Goal: Information Seeking & Learning: Learn about a topic

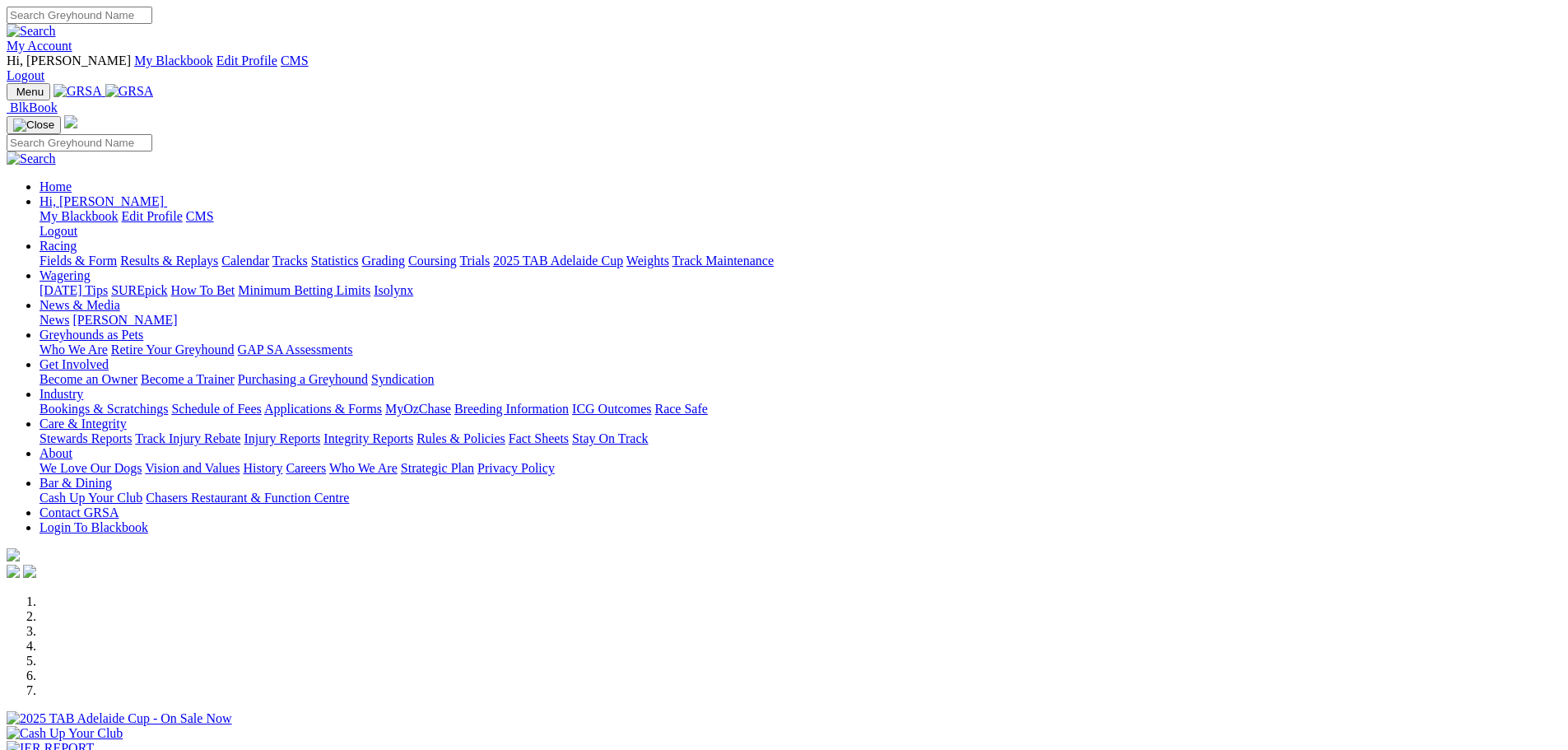
click at [428, 726] on div at bounding box center [784, 726] width 1555 height 0
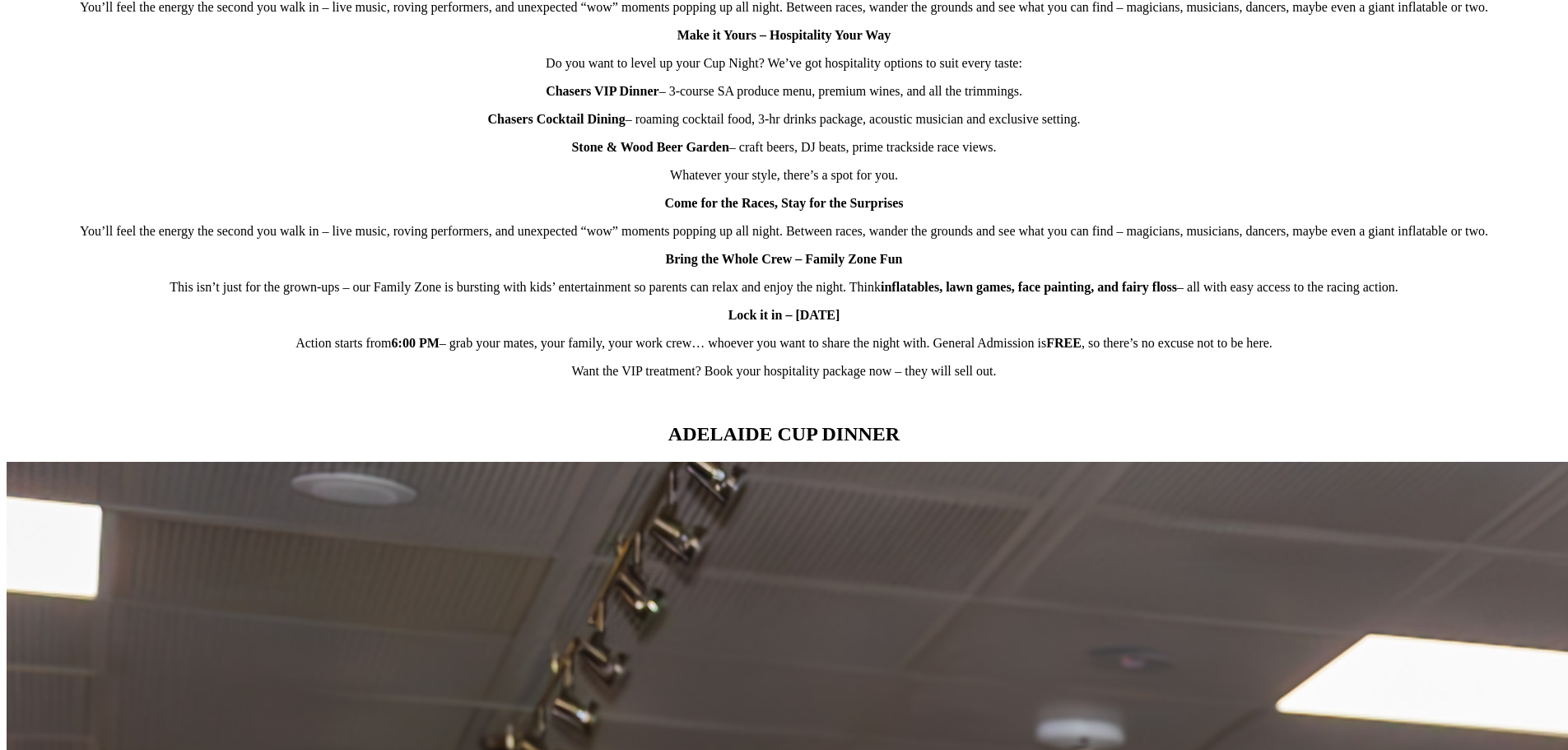
scroll to position [1481, 0]
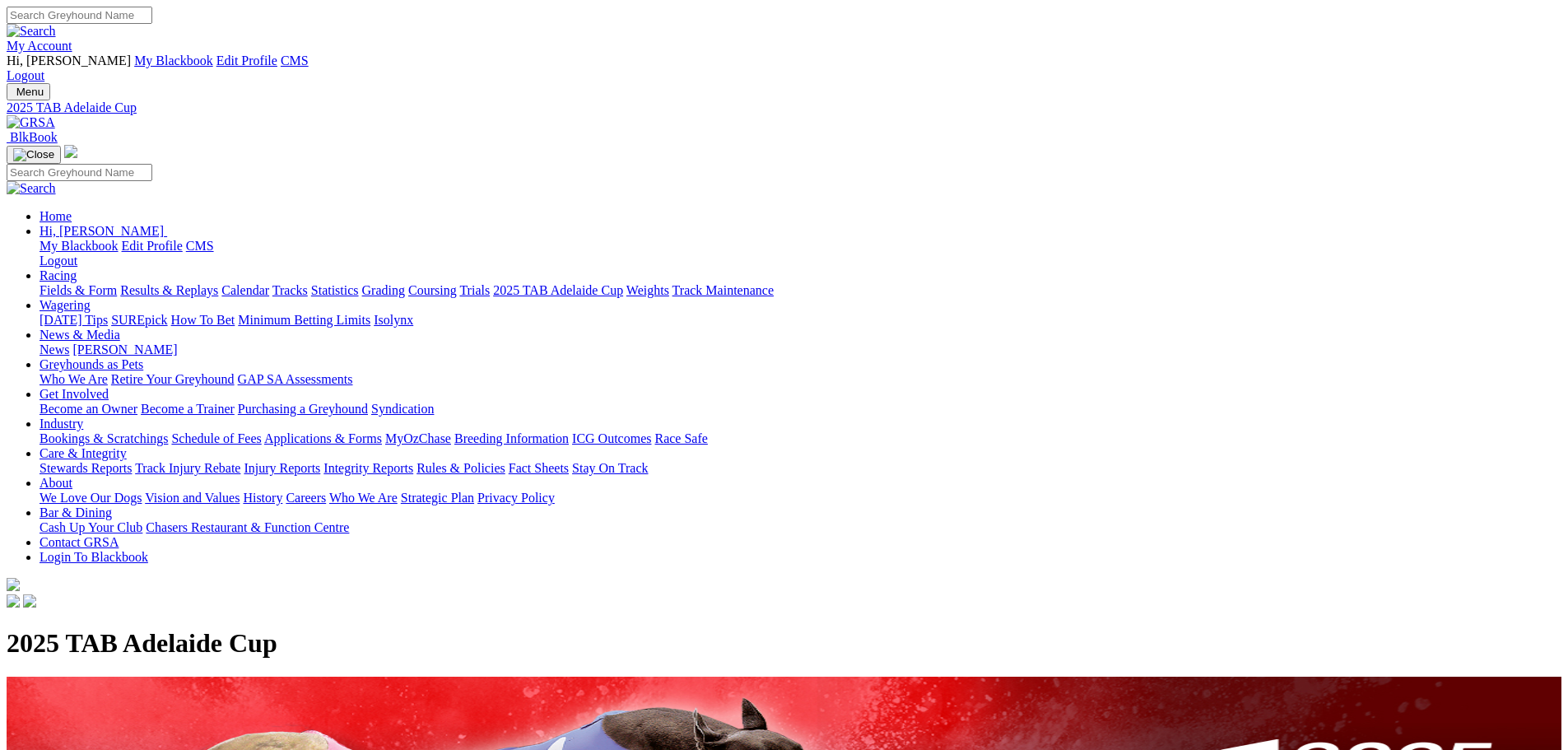
click at [117, 283] on link "Fields & Form" at bounding box center [77, 290] width 77 height 14
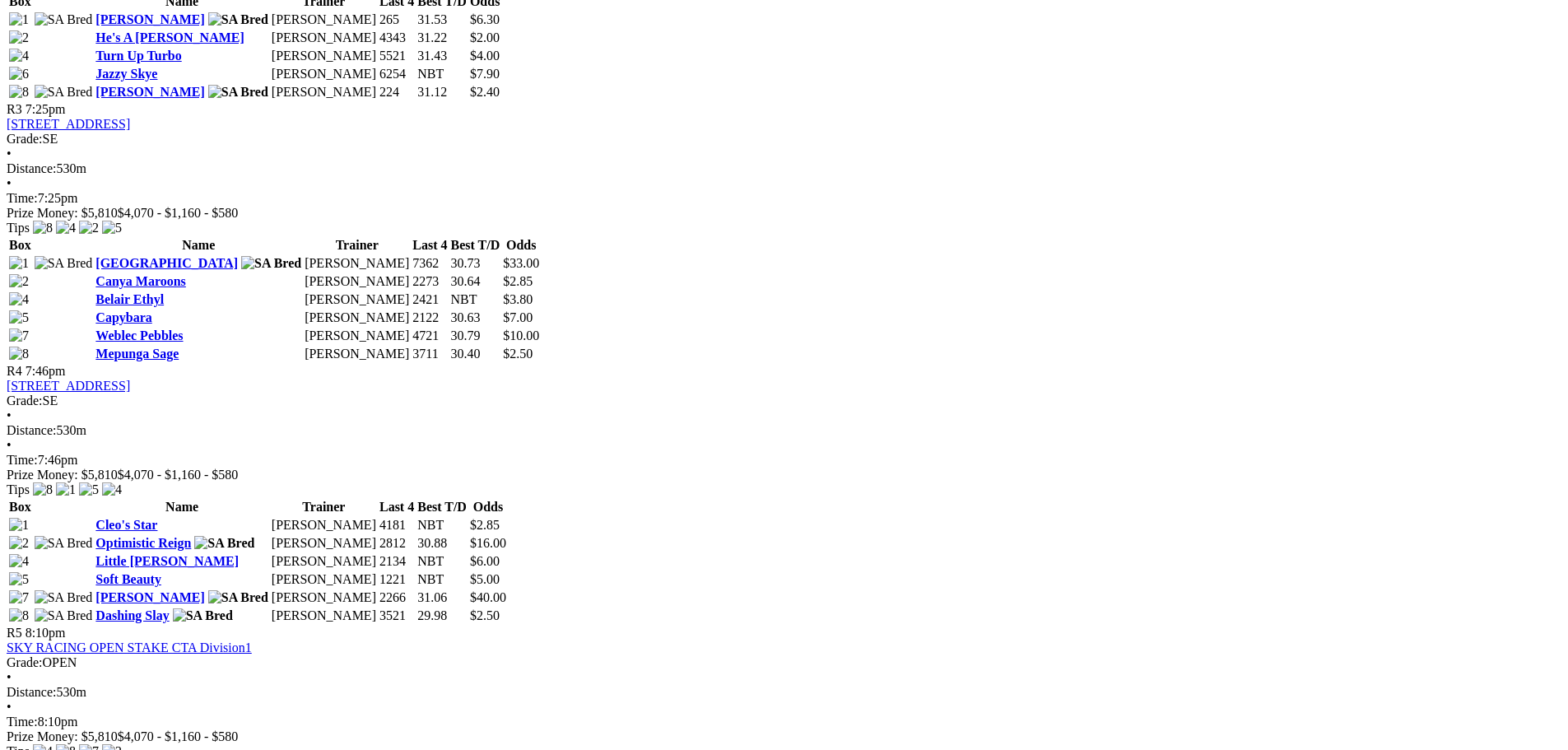
scroll to position [1398, 0]
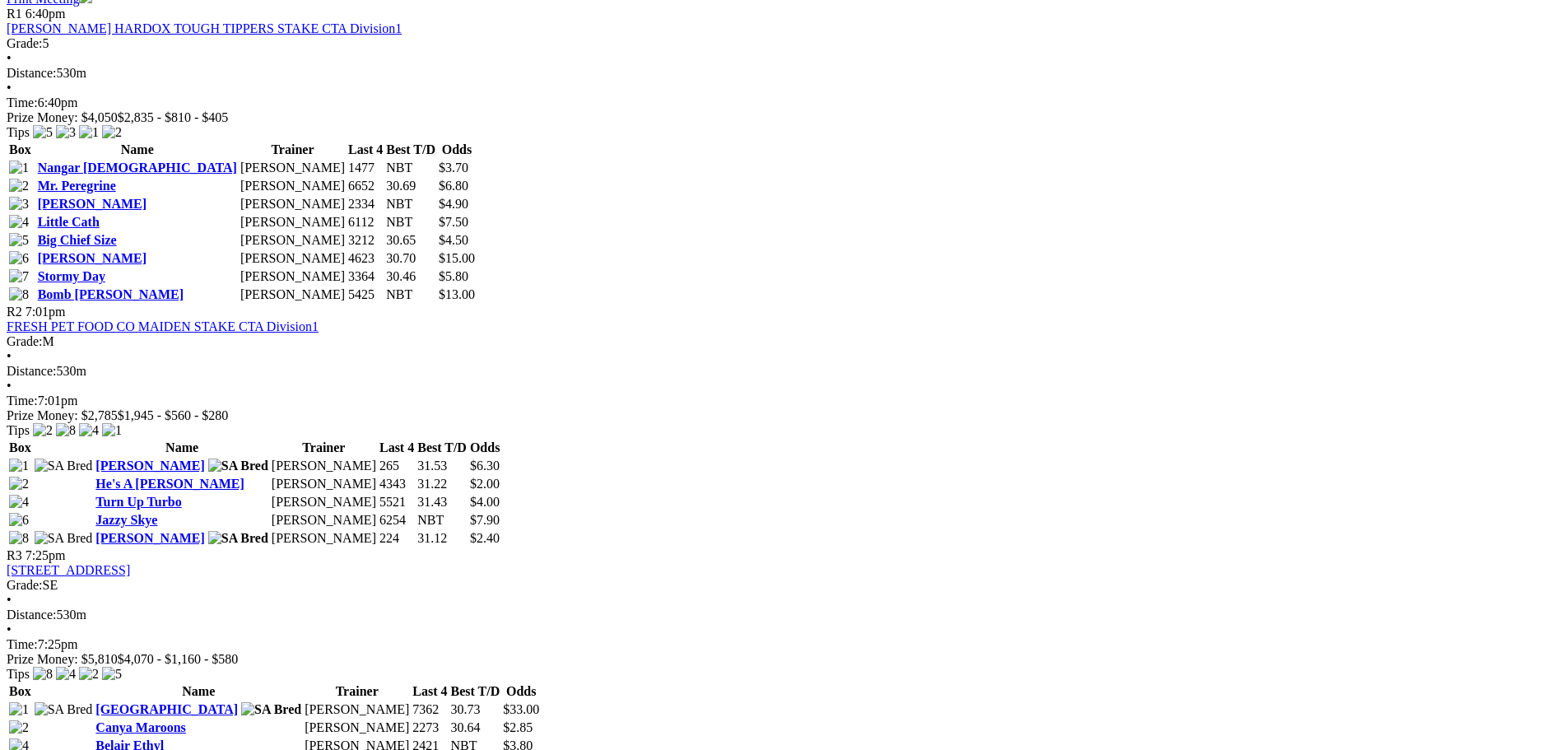
scroll to position [1316, 0]
